Goal: Transaction & Acquisition: Purchase product/service

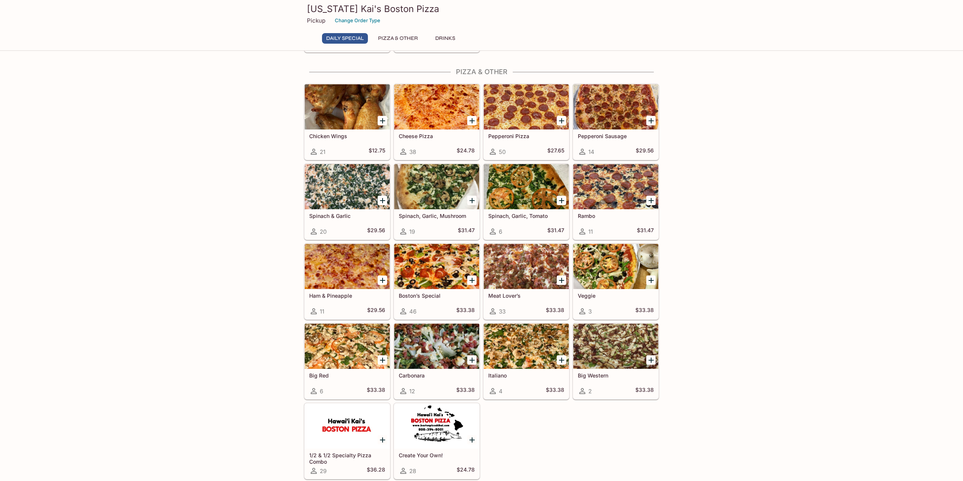
scroll to position [104, 0]
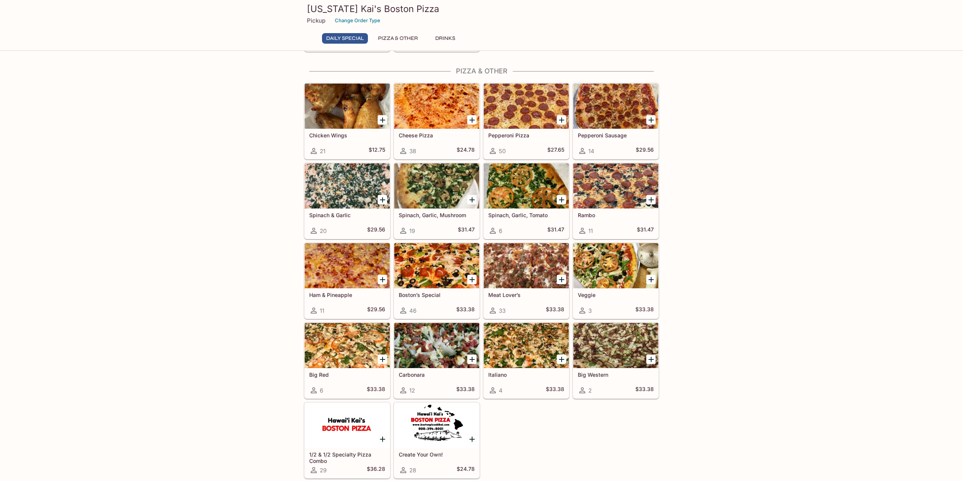
click at [337, 103] on div at bounding box center [347, 106] width 85 height 45
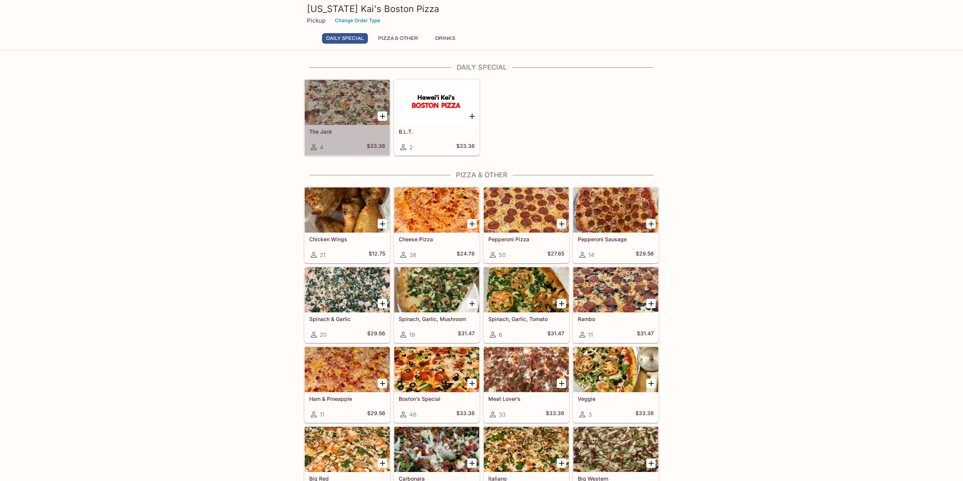
click at [350, 103] on div at bounding box center [347, 102] width 85 height 45
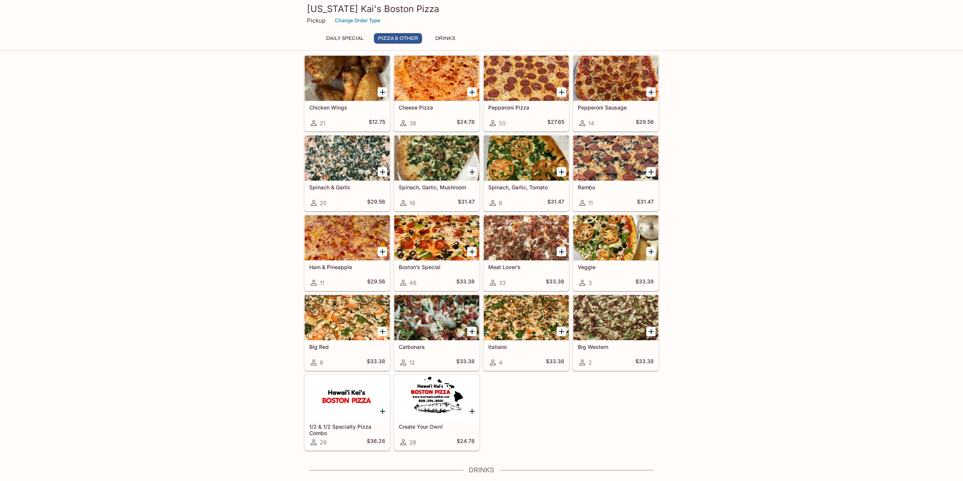
scroll to position [132, 0]
click at [526, 305] on div at bounding box center [526, 317] width 85 height 45
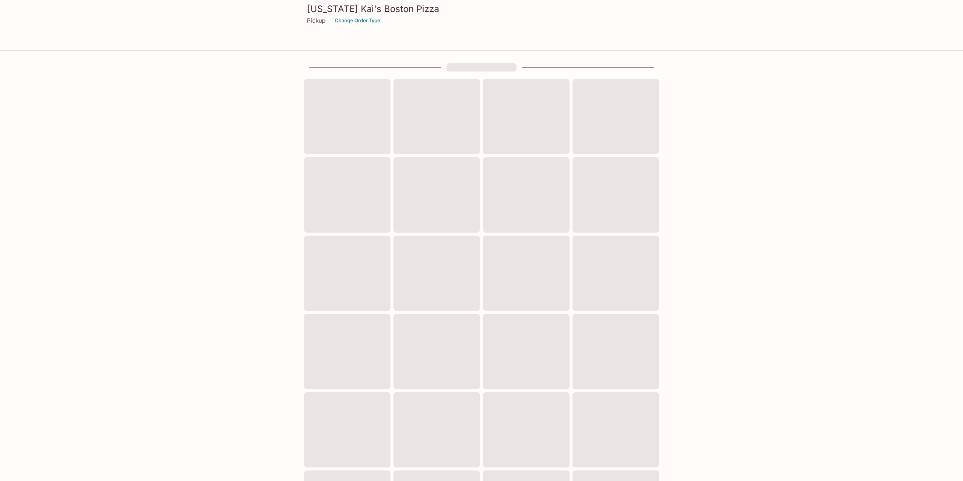
scroll to position [65, 0]
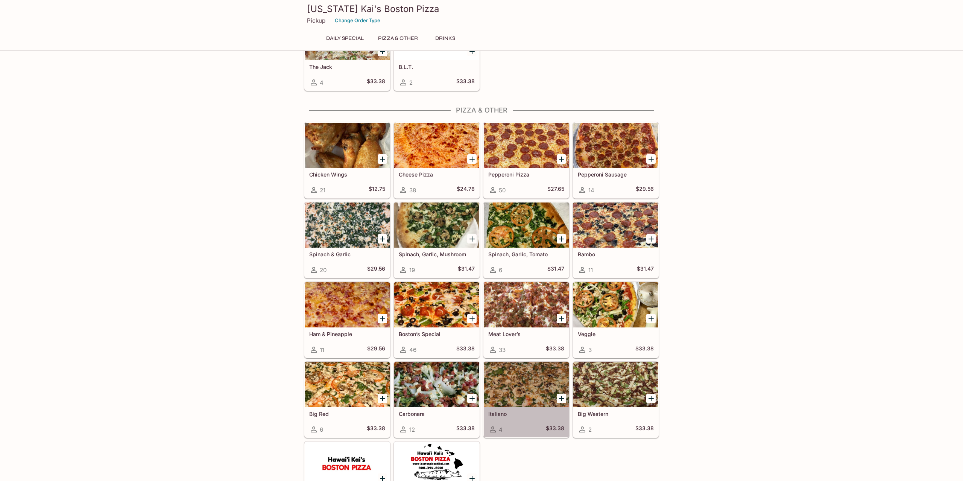
click at [519, 382] on div at bounding box center [526, 384] width 85 height 45
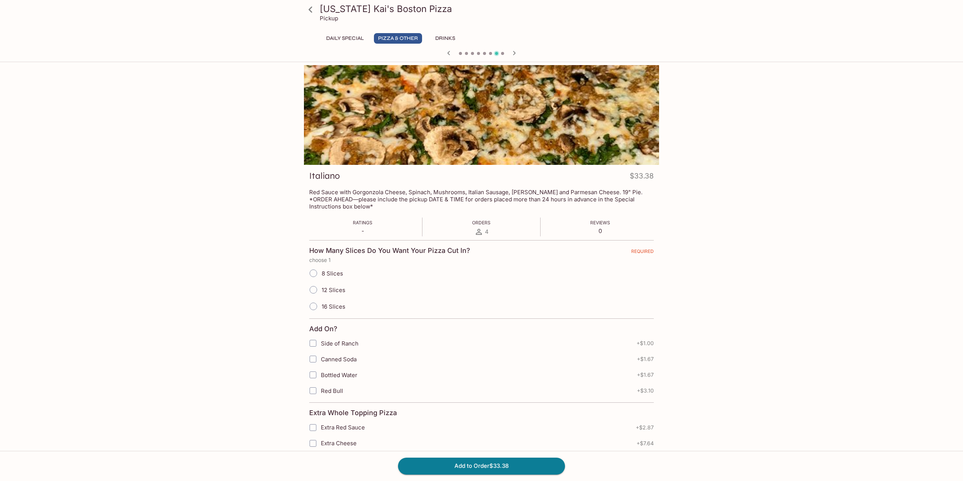
scroll to position [65, 0]
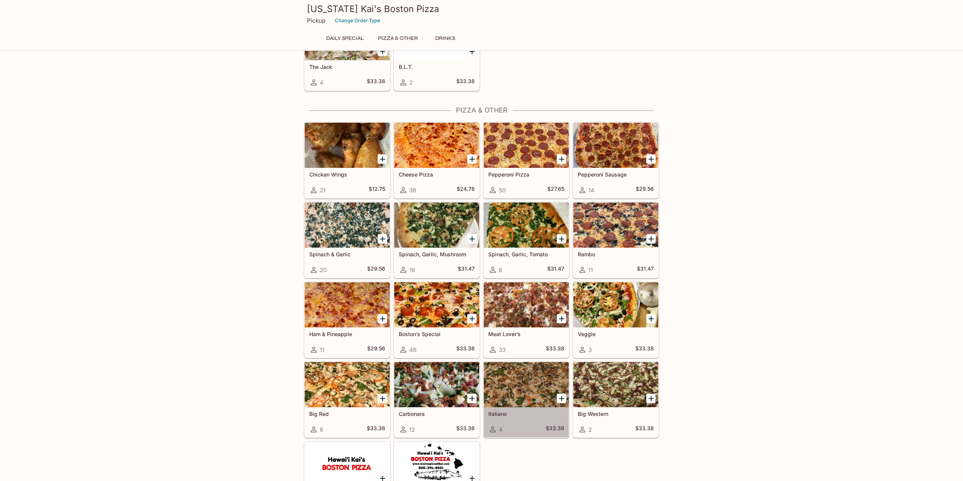
click at [518, 377] on div at bounding box center [526, 384] width 85 height 45
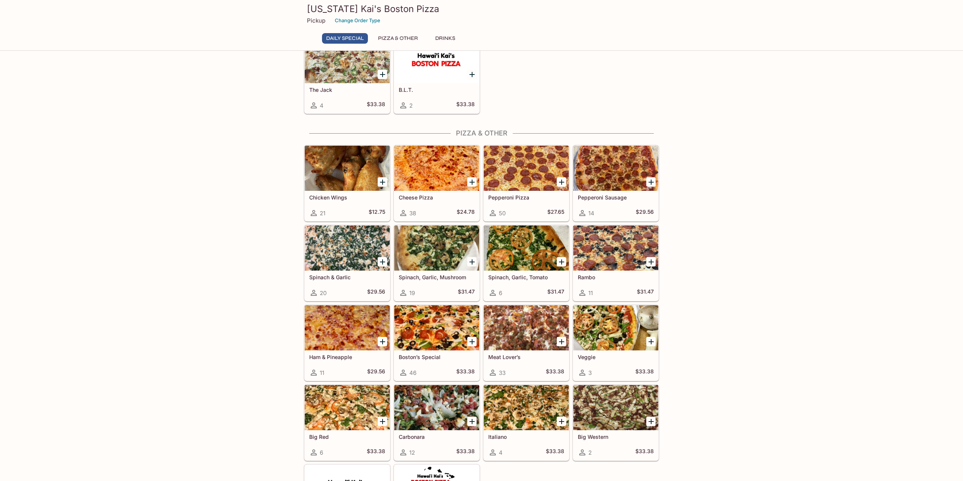
scroll to position [46, 0]
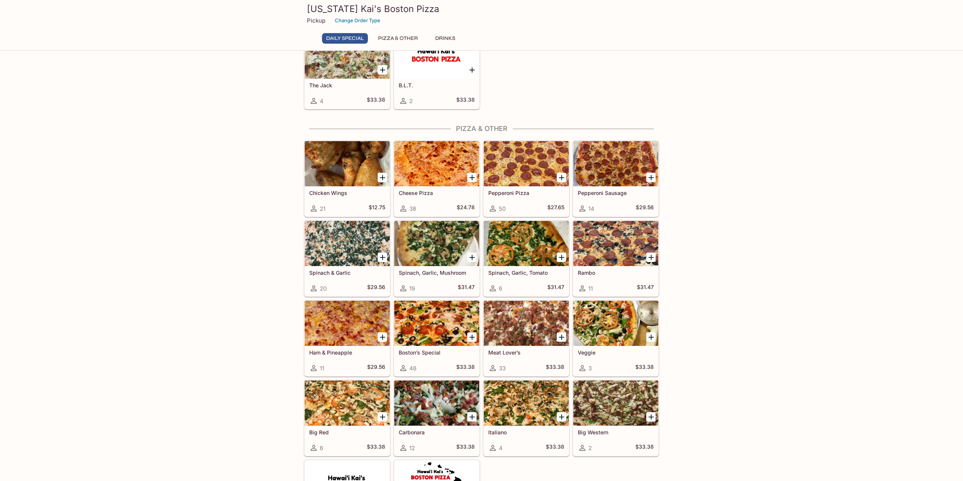
click at [622, 416] on div at bounding box center [615, 402] width 85 height 45
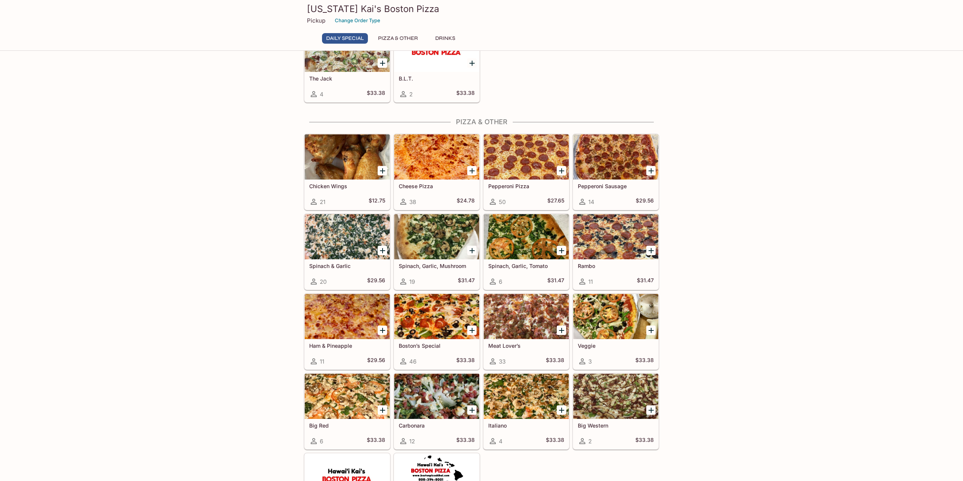
scroll to position [52, 0]
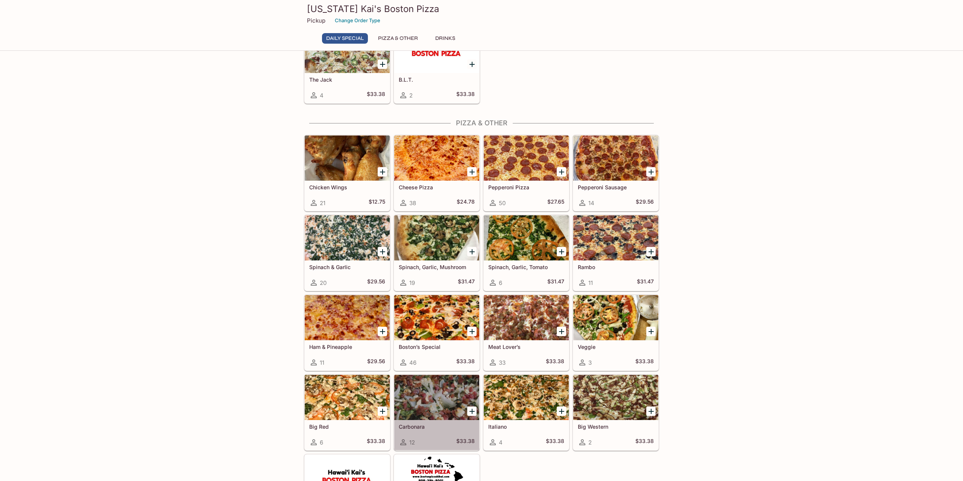
click at [421, 394] on div at bounding box center [436, 397] width 85 height 45
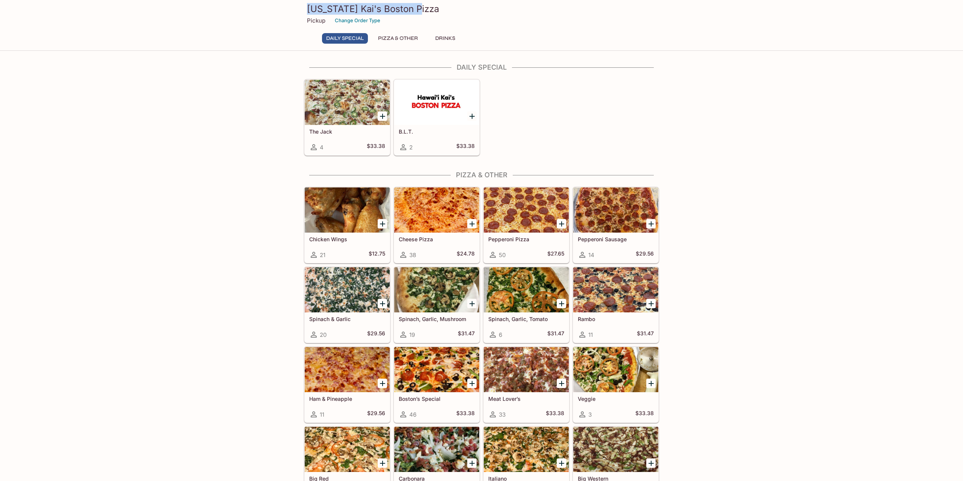
drag, startPoint x: 307, startPoint y: 4, endPoint x: 417, endPoint y: 11, distance: 109.4
click at [417, 11] on h3 "[US_STATE] Kai's Boston Pizza" at bounding box center [481, 9] width 349 height 12
copy h3 "[US_STATE] Kai's Boston Pizza"
